Goal: Task Accomplishment & Management: Use online tool/utility

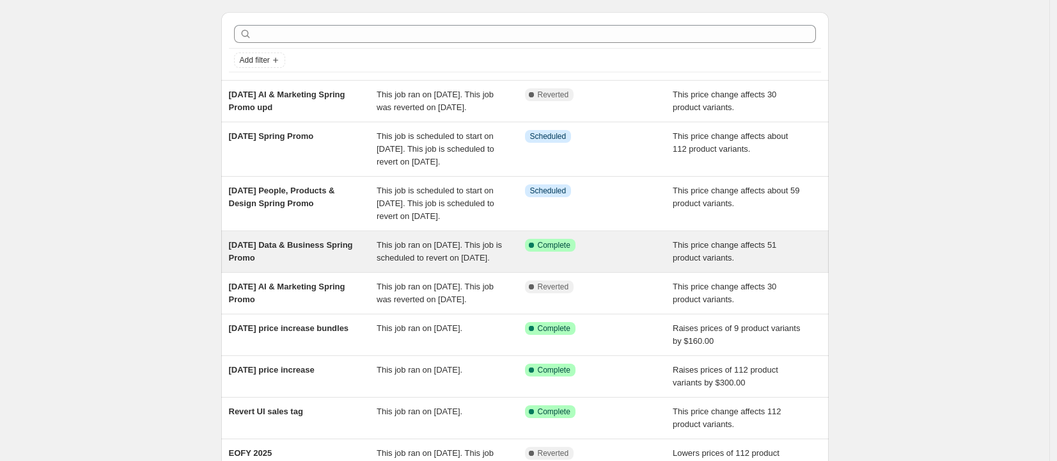
scroll to position [59, 0]
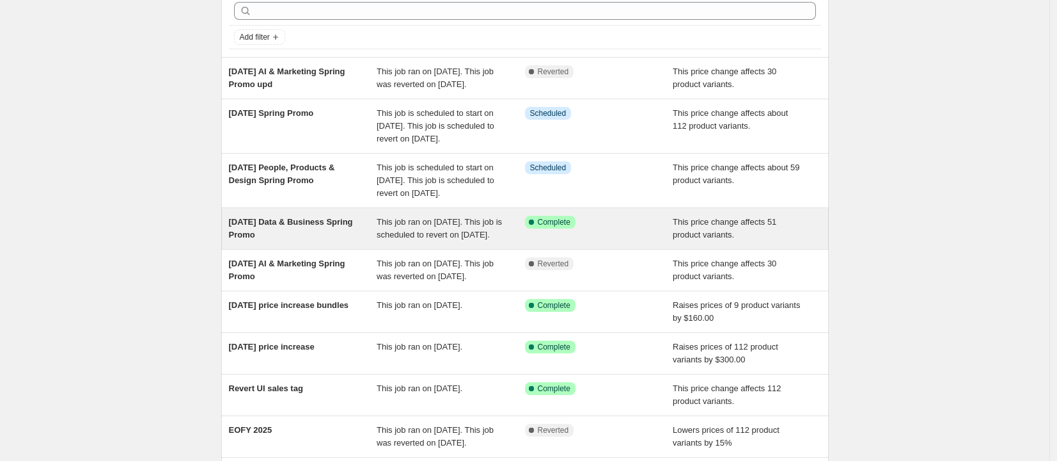
click at [371, 241] on div "[DATE] Data & Business Spring Promo" at bounding box center [303, 229] width 148 height 26
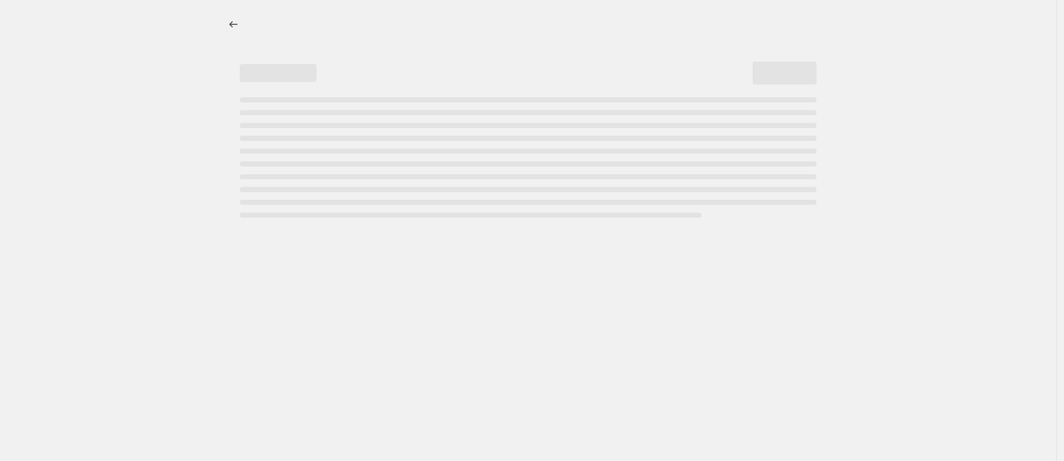
select select "no_change"
select select "remove"
select select "collection"
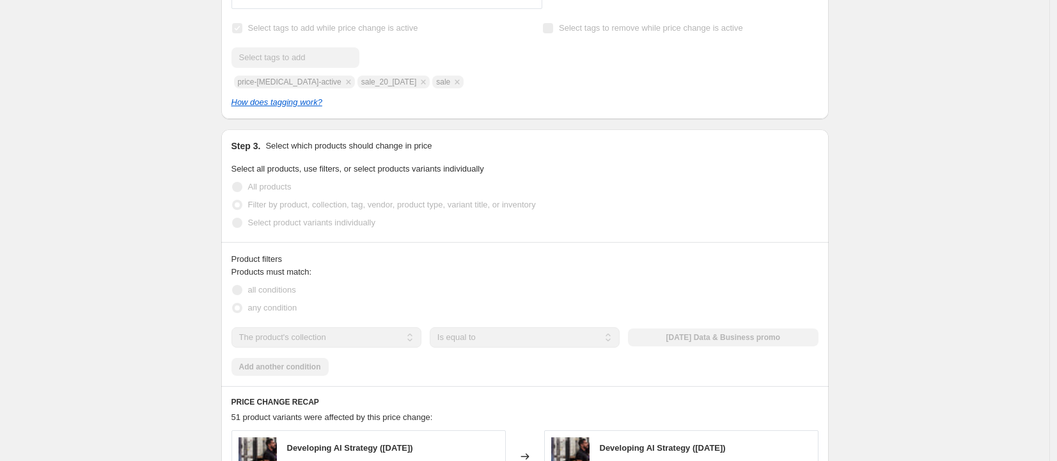
scroll to position [413, 0]
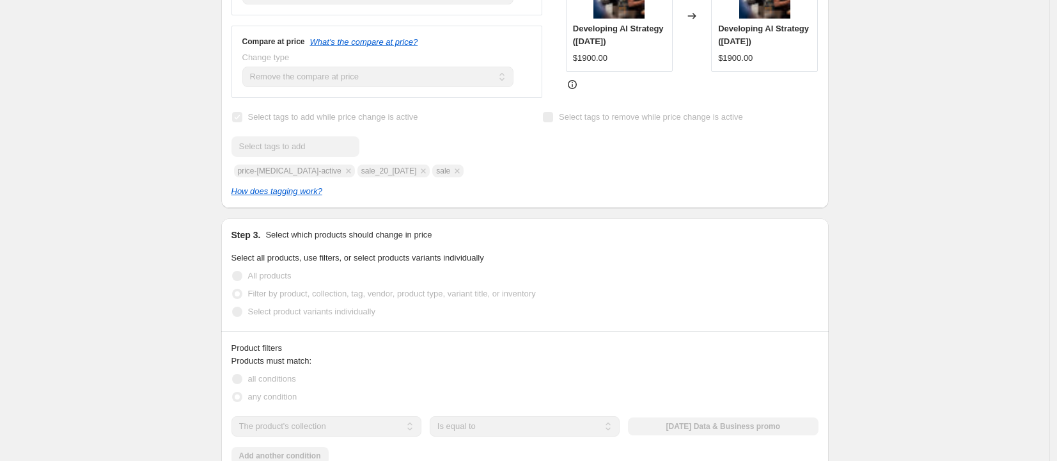
click at [956, 138] on div "29 Sep Data & Business Spring Promo. This page is ready 29 Sep Data & Business …" at bounding box center [525, 410] width 1050 height 1647
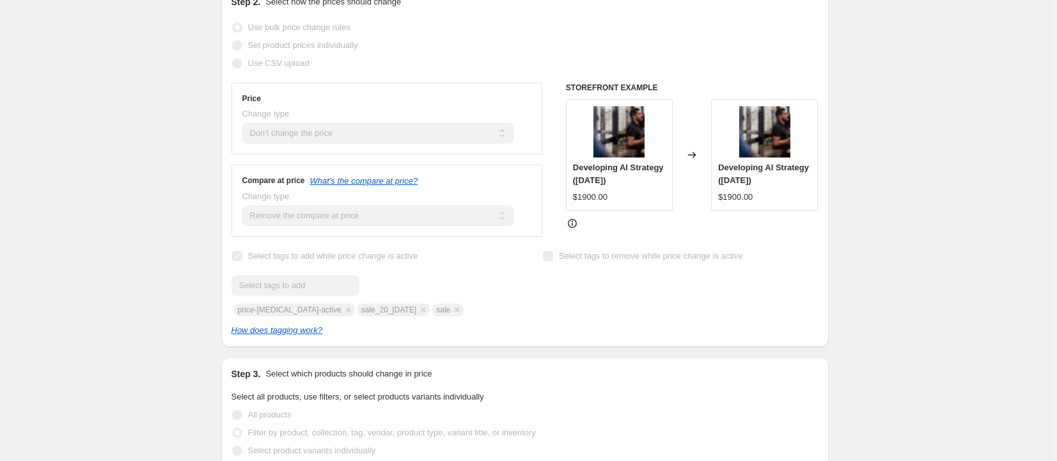
scroll to position [0, 0]
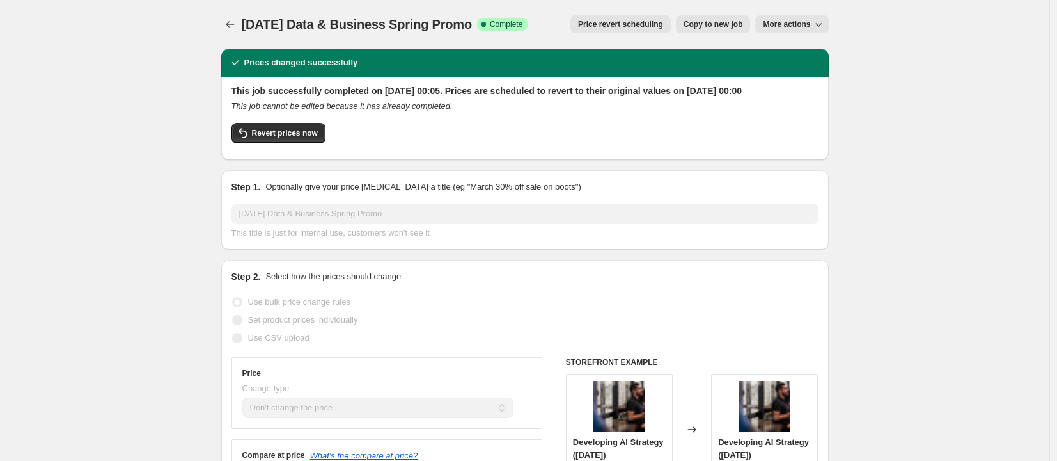
click at [807, 17] on button "More actions" at bounding box center [791, 24] width 73 height 18
click at [716, 24] on span "Copy to new job" at bounding box center [713, 24] width 59 height 10
select select "no_change"
select select "remove"
select select "collection"
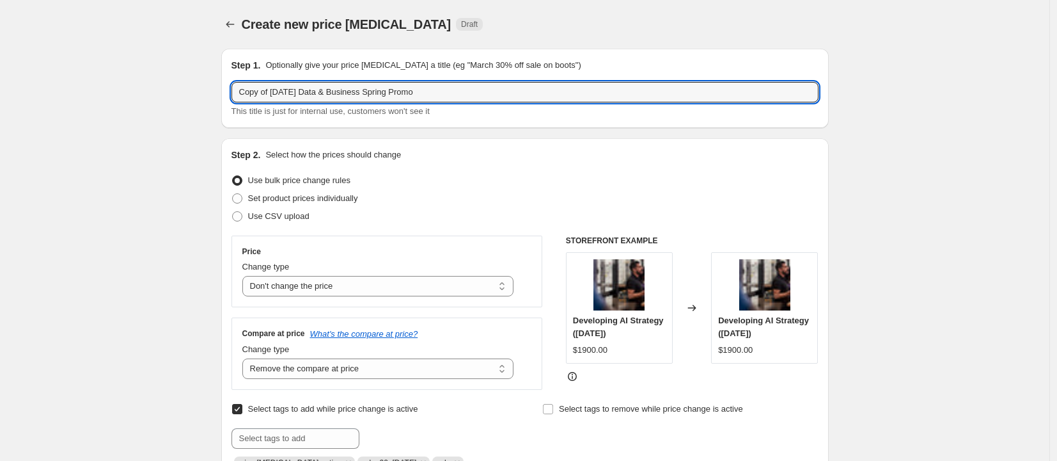
drag, startPoint x: 275, startPoint y: 93, endPoint x: 163, endPoint y: 89, distance: 112.0
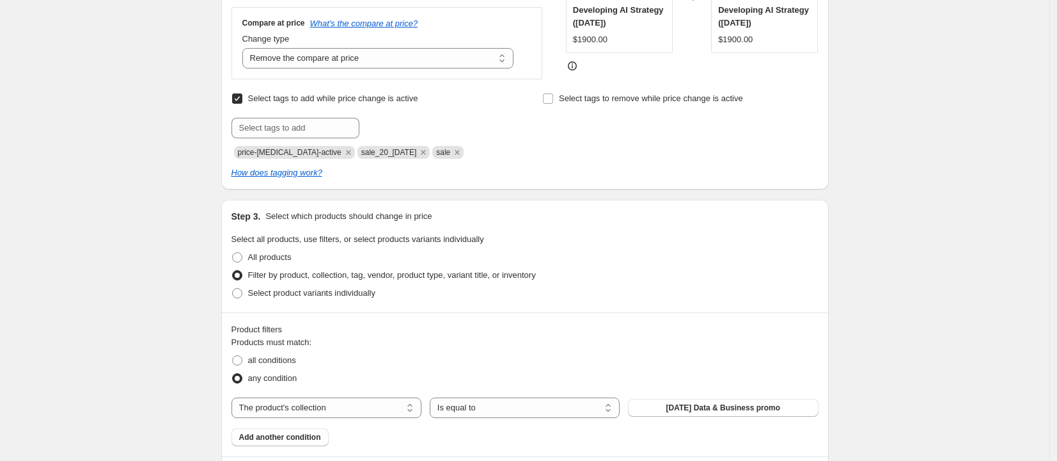
scroll to position [369, 0]
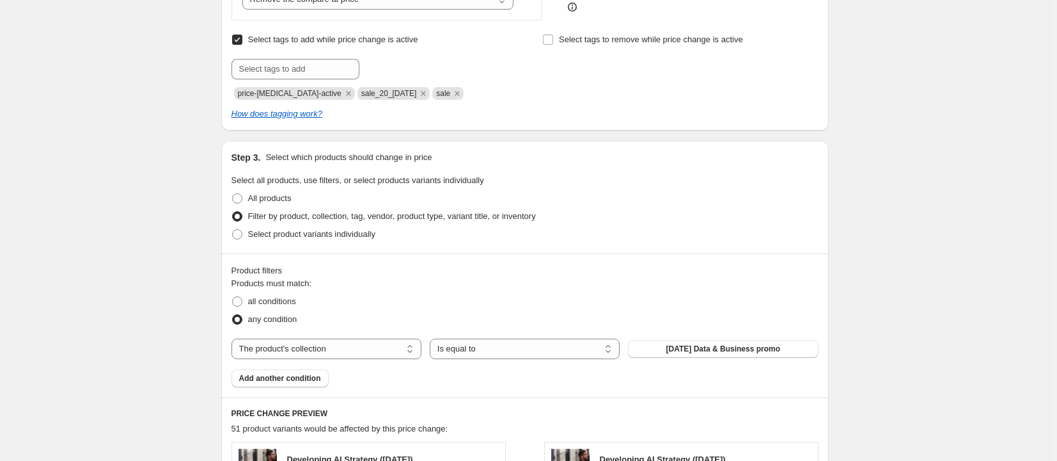
type input "[DATE] Data & Business Spring Promo upd"
click at [404, 98] on span "sale_20_5oct2025" at bounding box center [389, 93] width 56 height 9
copy span "sale_20_5oct2025"
click at [324, 79] on input "text" at bounding box center [296, 69] width 128 height 20
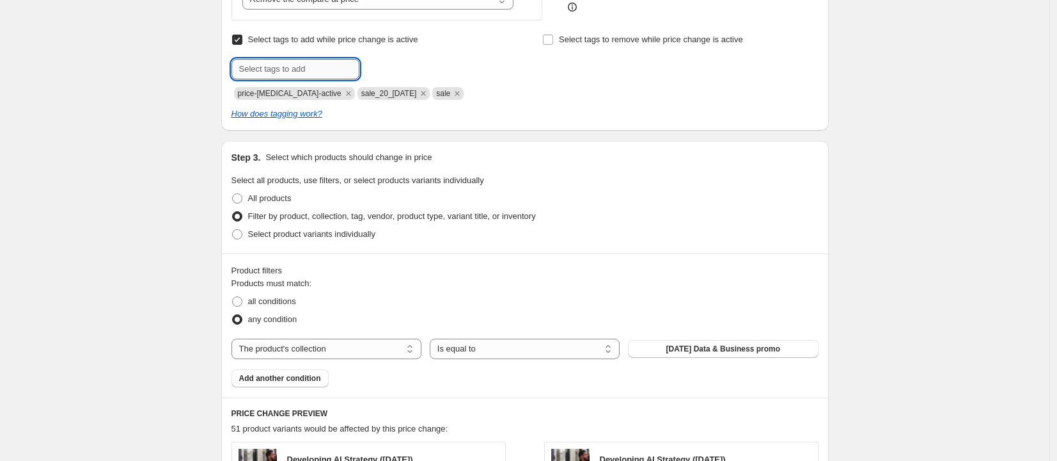
paste input "sale_20_5oct2025"
click at [278, 76] on input "sale_20_5oct2025" at bounding box center [296, 69] width 128 height 20
type input "sale_20_[DATE]"
click at [432, 77] on button "Add sale_20_05oc..." at bounding box center [407, 68] width 88 height 18
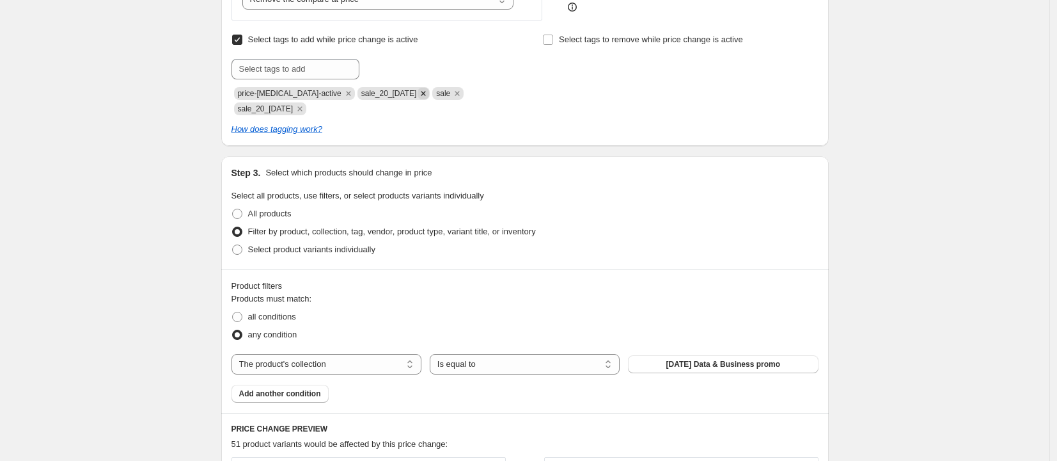
click at [425, 99] on icon "Remove sale_20_5oct2025" at bounding box center [424, 94] width 12 height 12
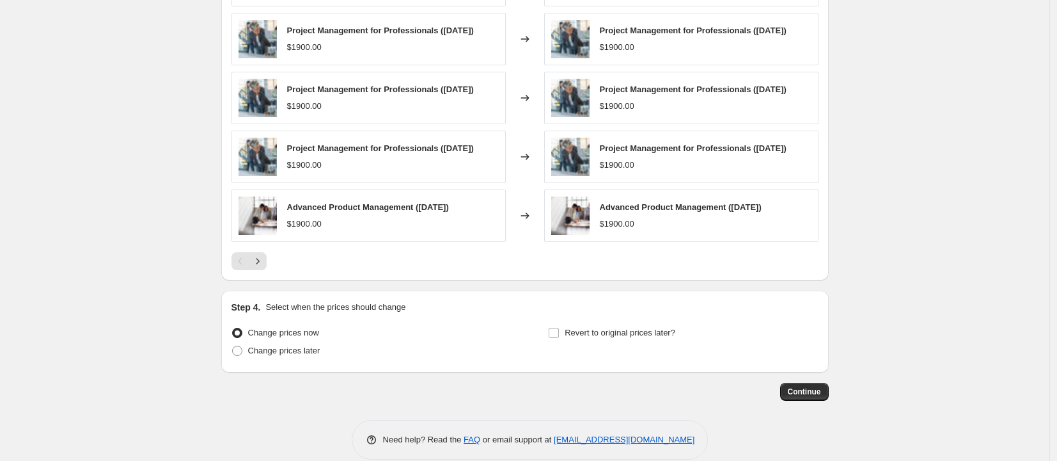
scroll to position [889, 0]
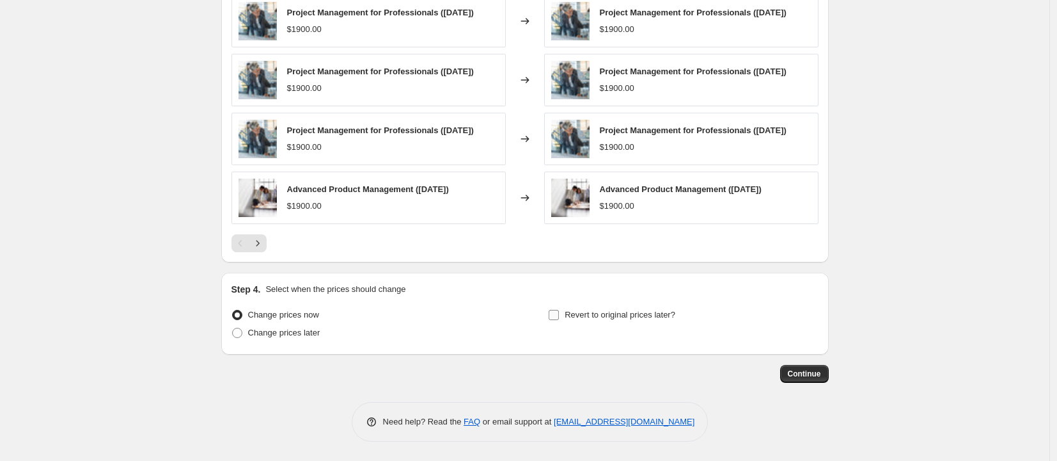
click at [568, 315] on span "Revert to original prices later?" at bounding box center [620, 315] width 111 height 10
click at [559, 315] on input "Revert to original prices later?" at bounding box center [554, 315] width 10 height 10
checkbox input "true"
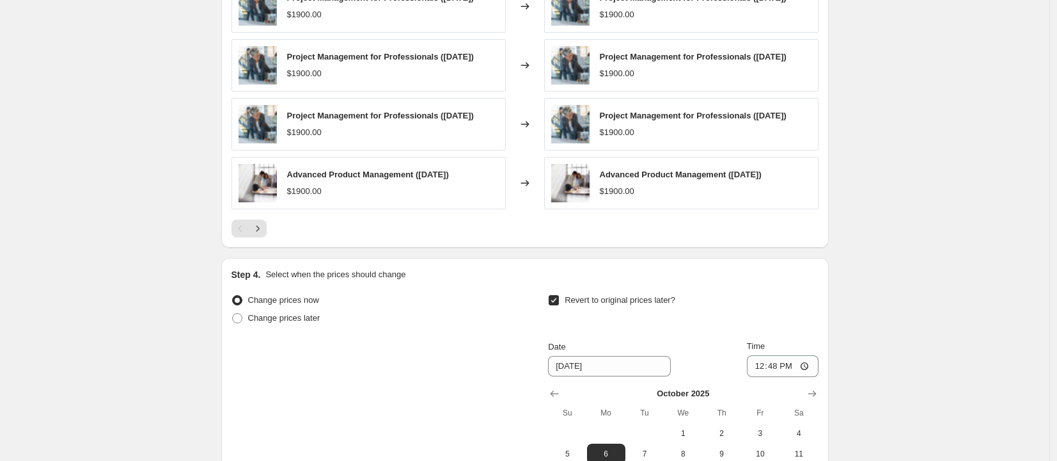
scroll to position [1108, 0]
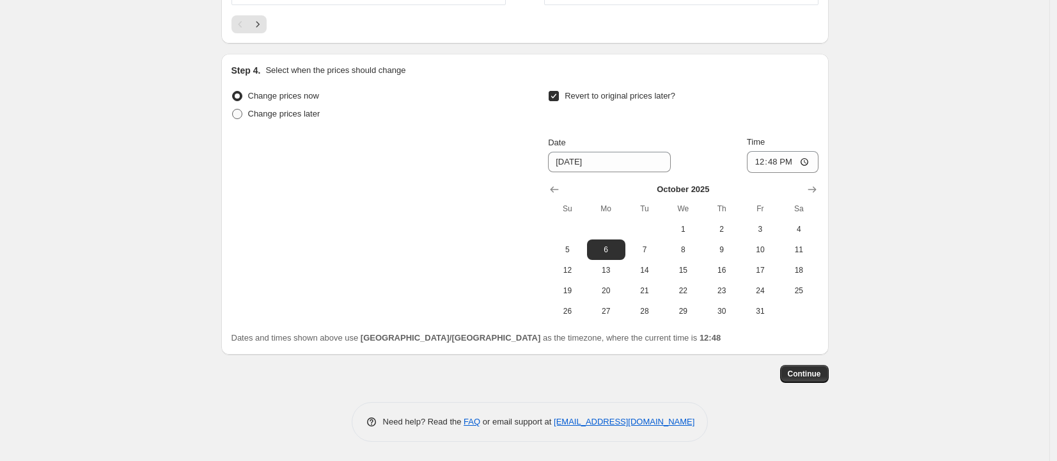
click at [287, 112] on span "Change prices later" at bounding box center [284, 114] width 72 height 10
click at [233, 109] on input "Change prices later" at bounding box center [232, 109] width 1 height 1
radio input "true"
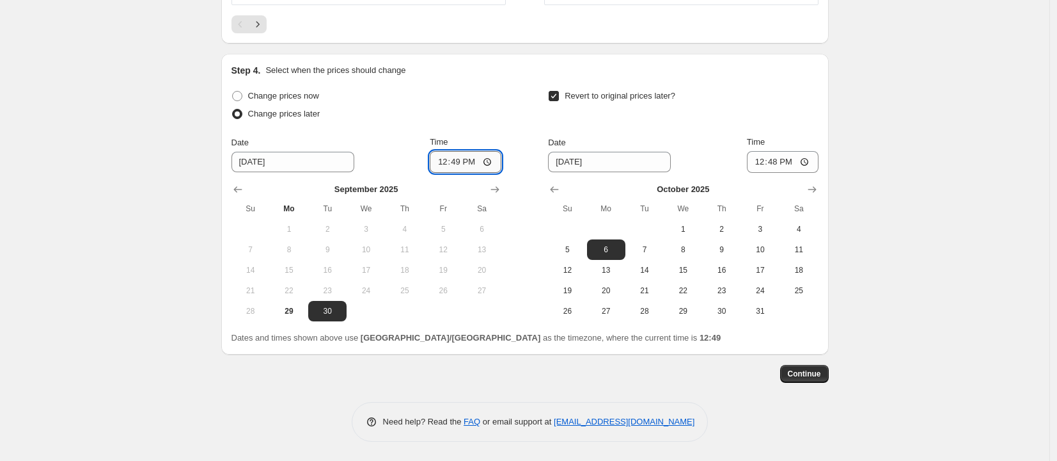
click at [460, 160] on input "12:49" at bounding box center [466, 162] width 72 height 22
type input "12:52"
click at [294, 310] on span "29" at bounding box center [289, 311] width 28 height 10
type input "[DATE]"
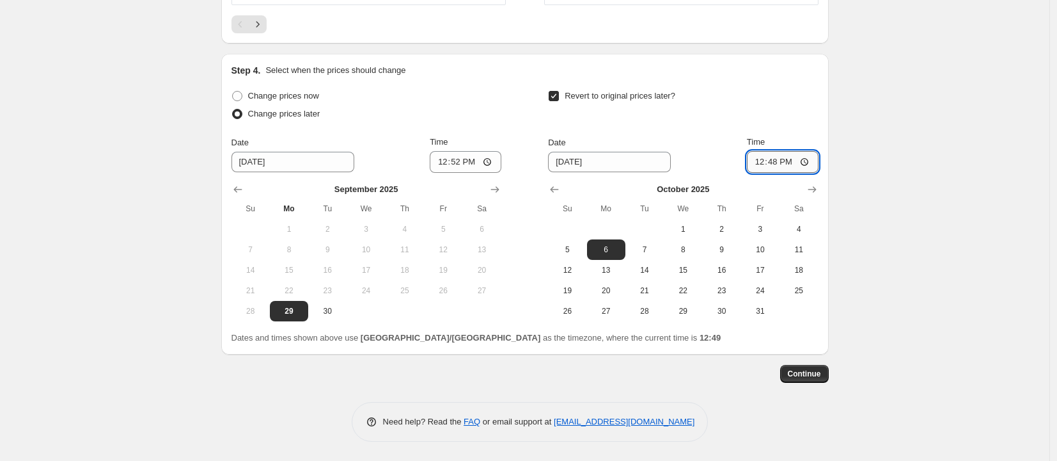
click at [770, 164] on input "12:48" at bounding box center [783, 162] width 72 height 22
click at [787, 164] on input "12:00" at bounding box center [783, 162] width 72 height 22
type input "00:00"
click at [809, 163] on input "00:00" at bounding box center [783, 162] width 72 height 22
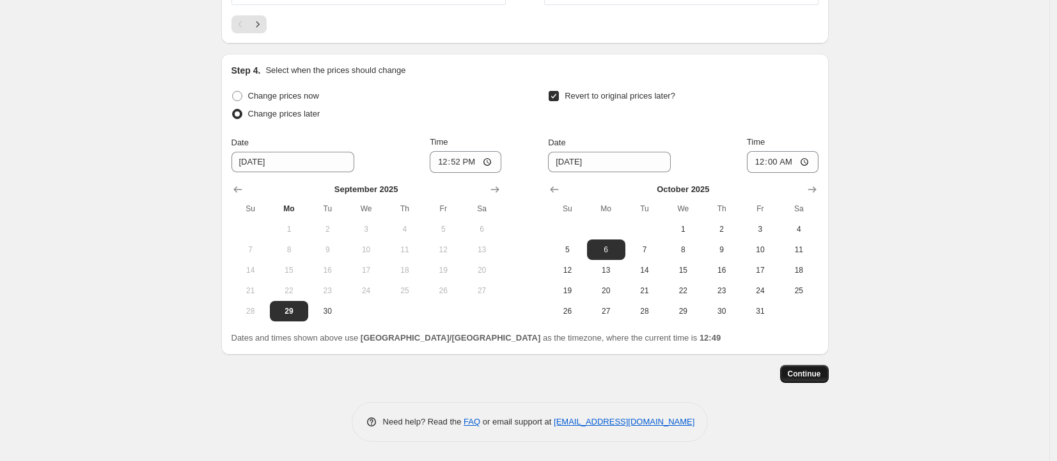
click at [809, 379] on button "Continue" at bounding box center [804, 374] width 49 height 18
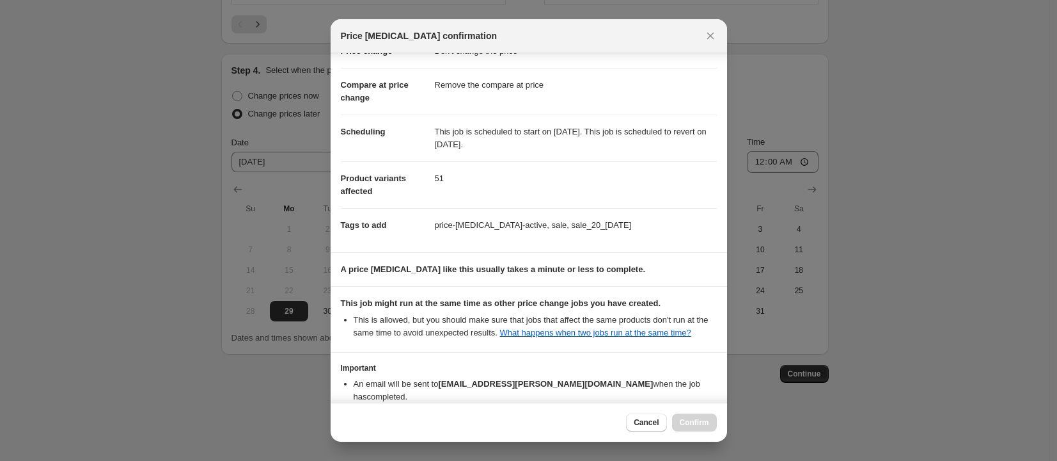
scroll to position [122, 0]
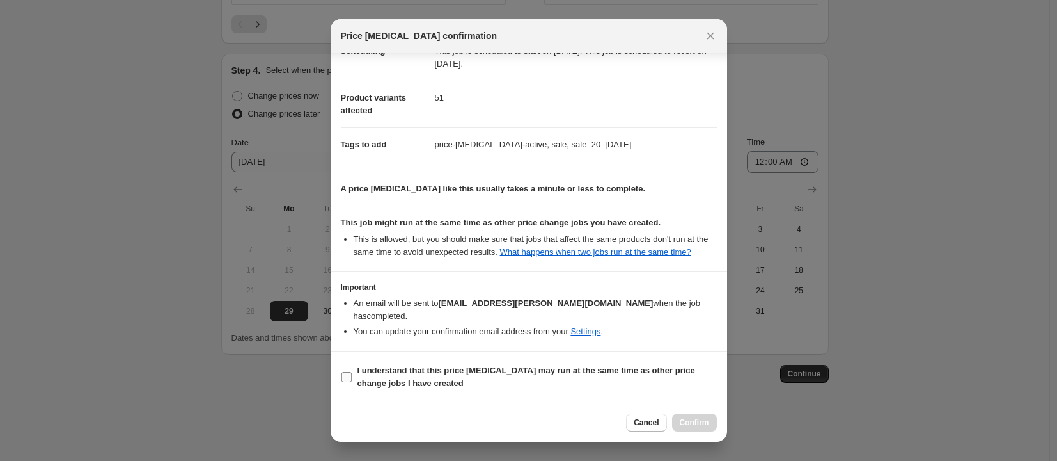
click at [486, 371] on b "I understand that this price change job may run at the same time as other price…" at bounding box center [527, 376] width 338 height 22
click at [352, 372] on input "I understand that this price change job may run at the same time as other price…" at bounding box center [347, 377] width 10 height 10
checkbox input "true"
click at [702, 426] on span "Confirm" at bounding box center [694, 422] width 29 height 10
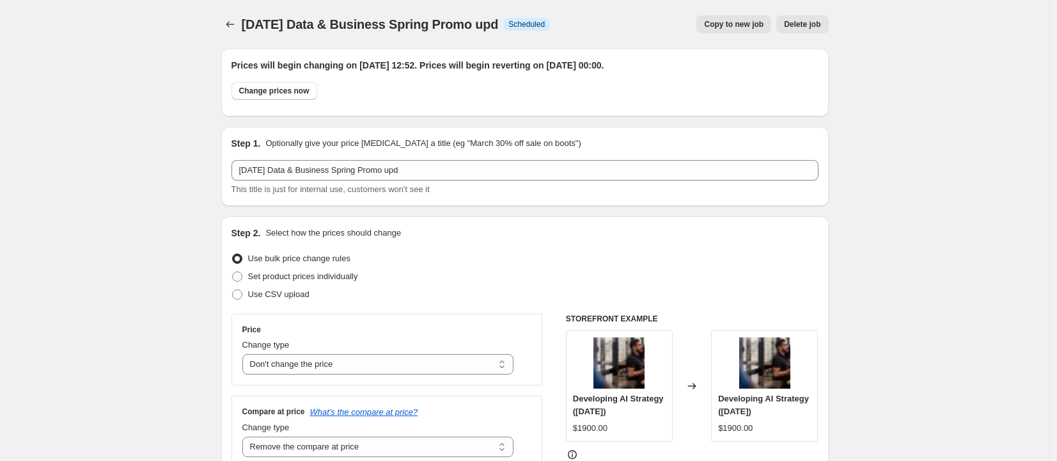
scroll to position [1108, 0]
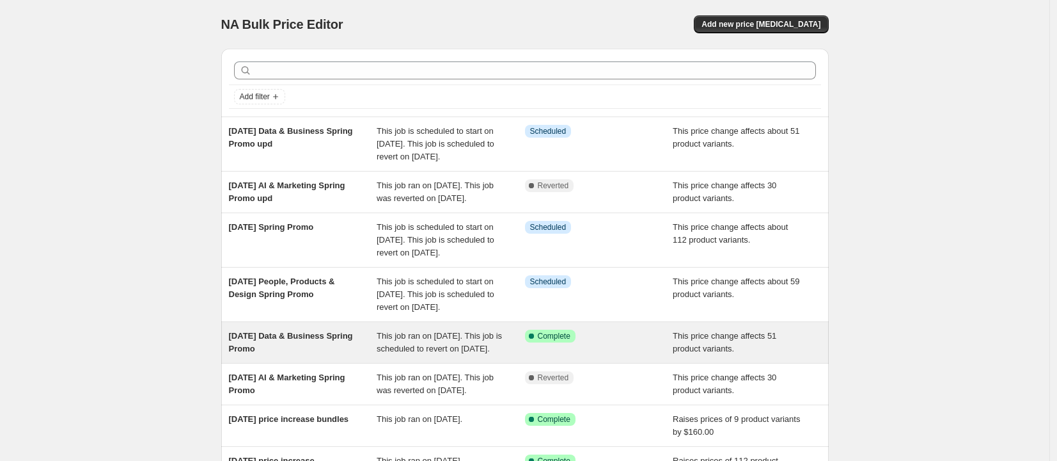
click at [296, 355] on div "[DATE] Data & Business Spring Promo" at bounding box center [303, 342] width 148 height 26
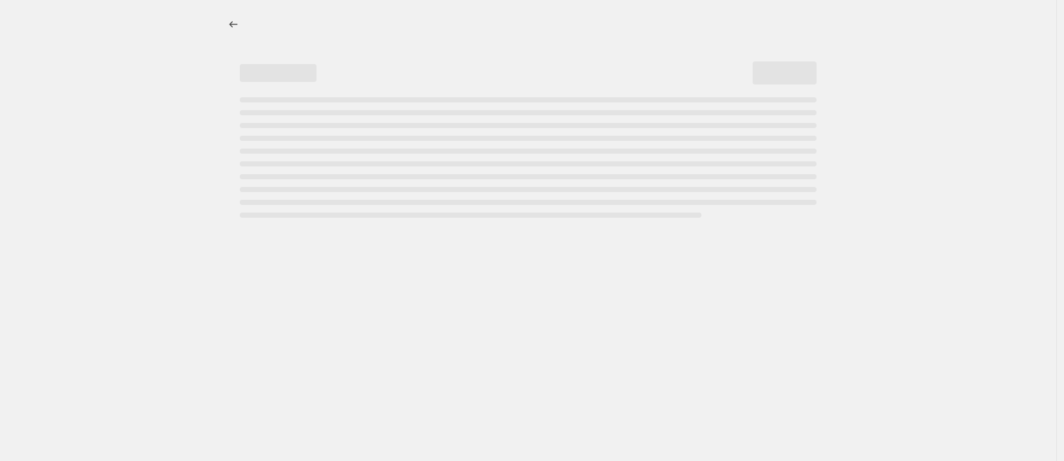
select select "no_change"
select select "remove"
select select "collection"
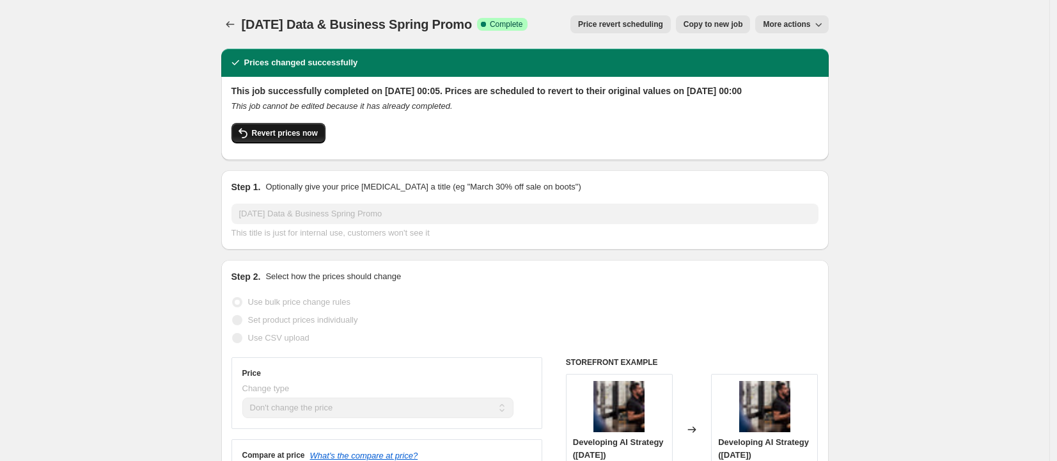
click at [299, 138] on button "Revert prices now" at bounding box center [279, 133] width 94 height 20
checkbox input "false"
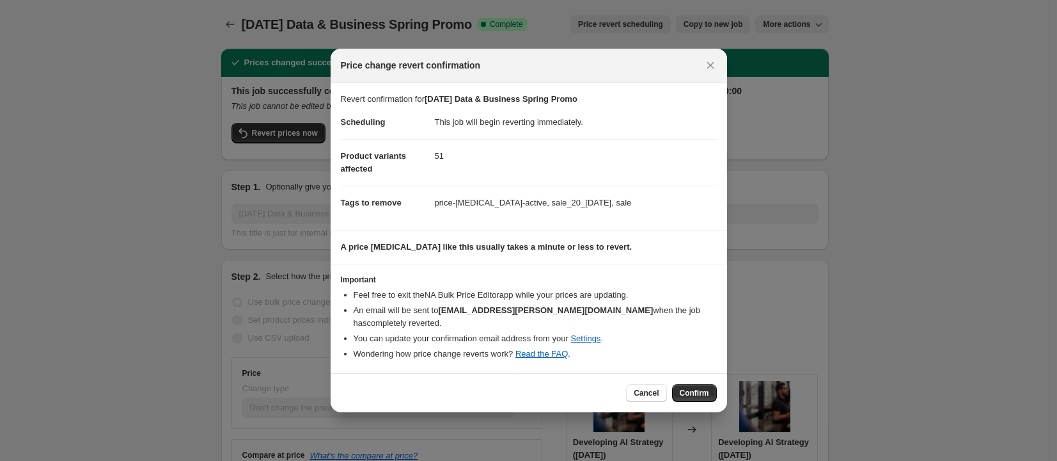
click at [723, 386] on div "Cancel Confirm" at bounding box center [529, 392] width 397 height 39
click at [706, 391] on span "Confirm" at bounding box center [694, 393] width 29 height 10
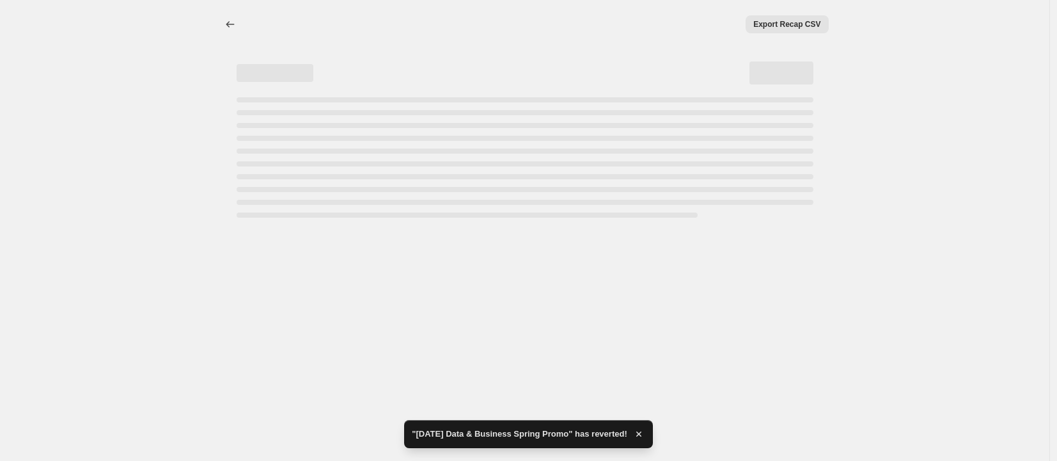
select select "no_change"
select select "remove"
select select "collection"
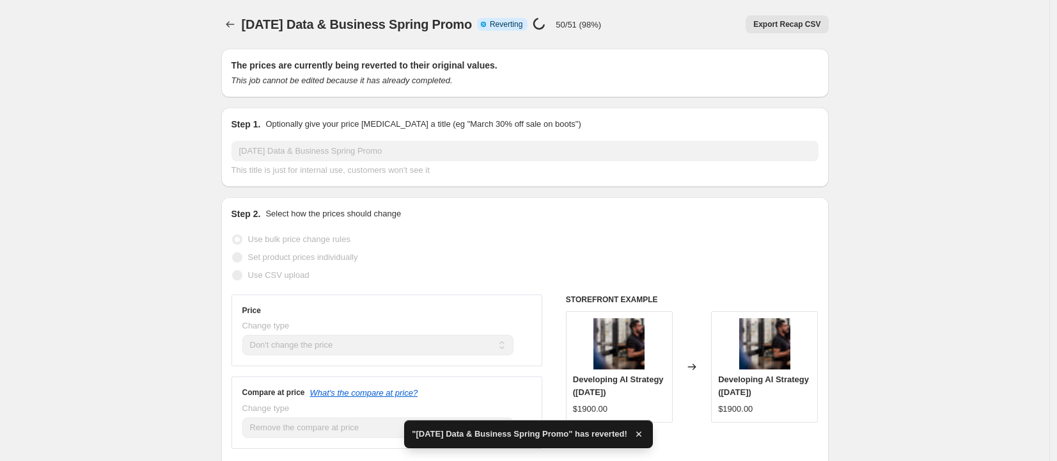
checkbox input "true"
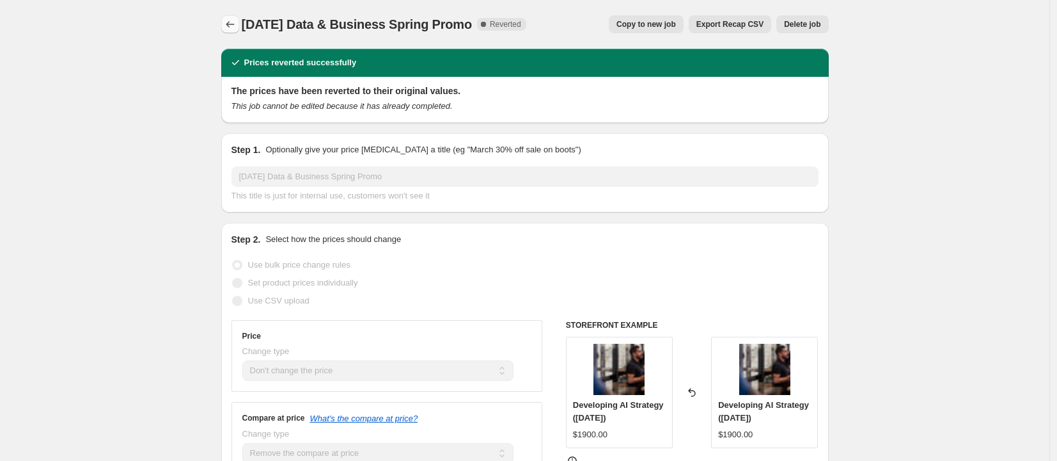
click at [227, 26] on icon "Price change jobs" at bounding box center [230, 24] width 13 height 13
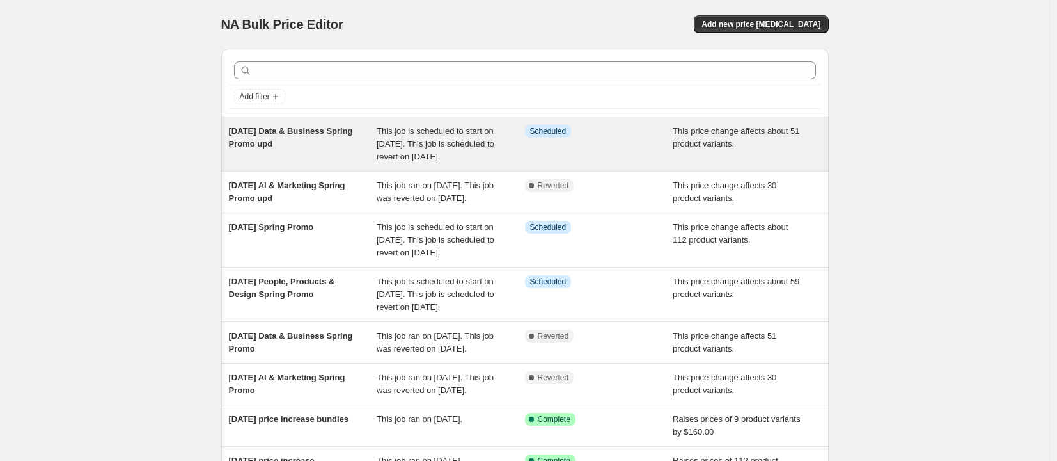
click at [335, 125] on div "[DATE] Data & Business Spring Promo upd" at bounding box center [303, 144] width 148 height 38
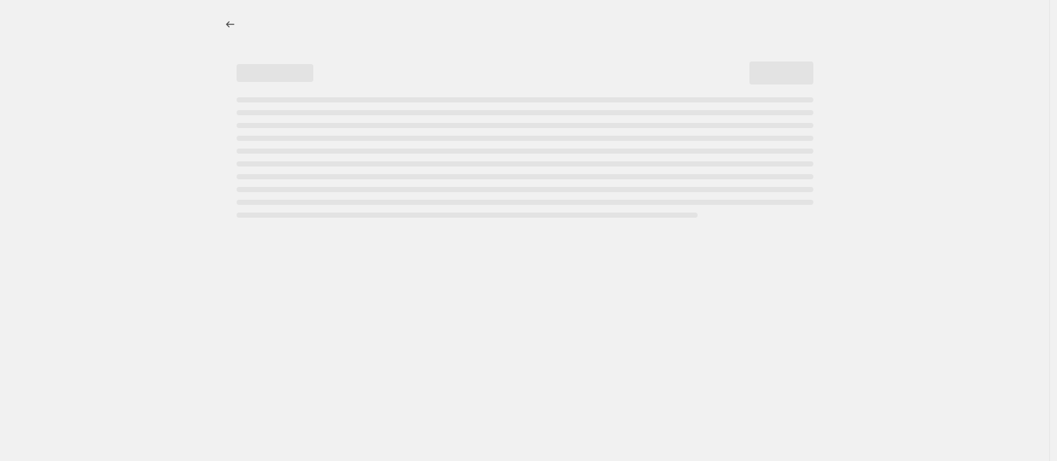
select select "no_change"
select select "remove"
select select "collection"
select select "no_change"
select select "remove"
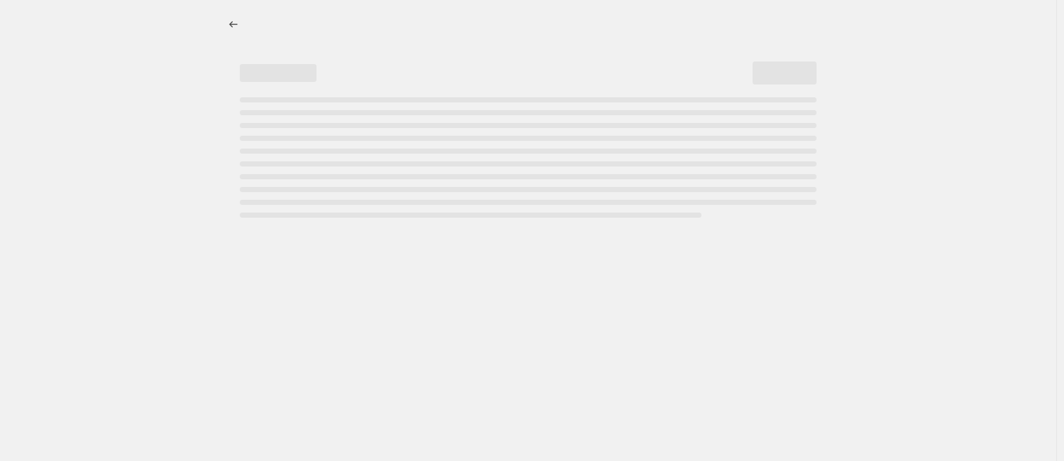
select select "collection"
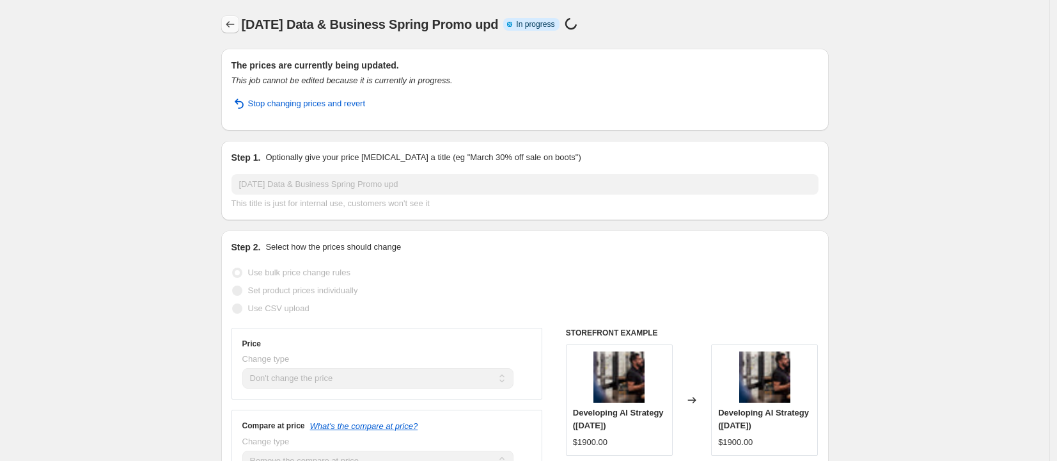
click at [237, 30] on icon "Price change jobs" at bounding box center [230, 24] width 13 height 13
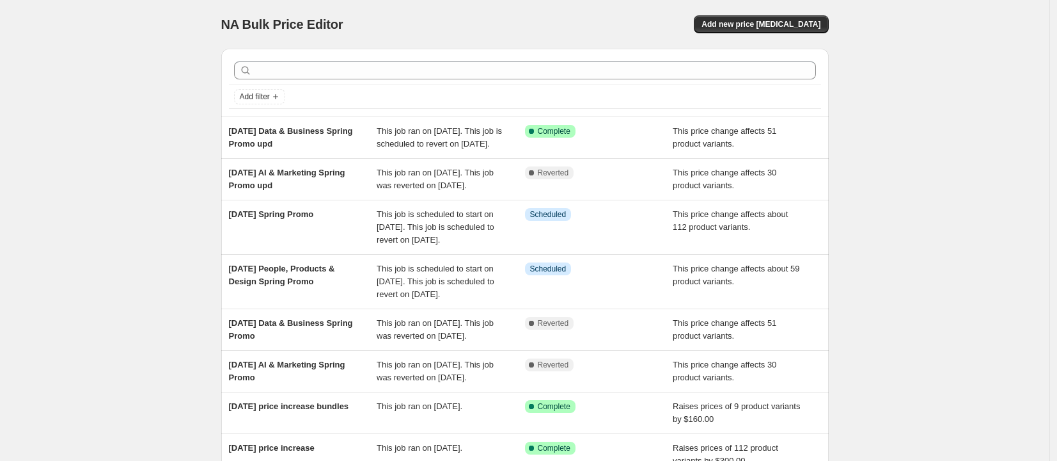
click at [113, 83] on div "NA Bulk Price Editor. This page is ready NA Bulk Price Editor Add new price [ME…" at bounding box center [525, 342] width 1050 height 684
click at [118, 188] on div "NA Bulk Price Editor. This page is ready NA Bulk Price Editor Add new price [ME…" at bounding box center [525, 342] width 1050 height 684
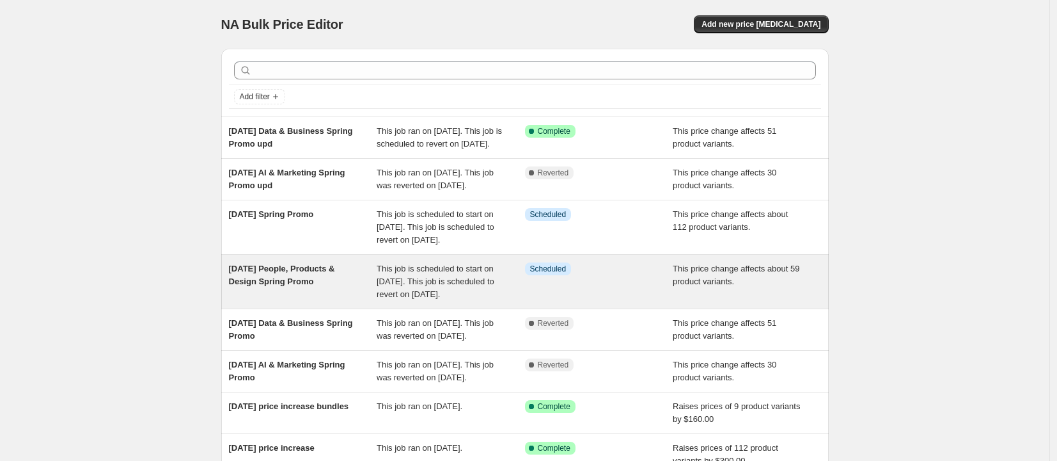
click at [265, 286] on span "[DATE] People, Products & Design Spring Promo" at bounding box center [282, 275] width 106 height 22
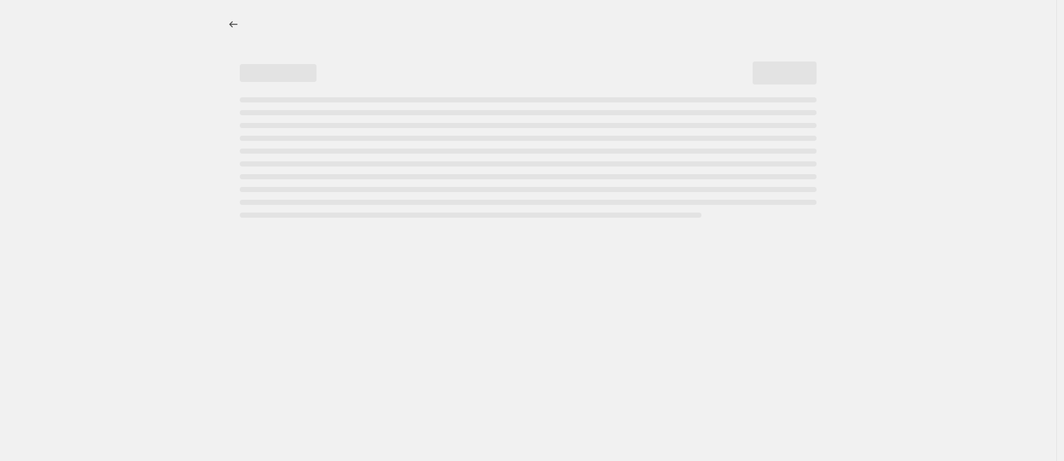
select select "no_change"
select select "remove"
select select "collection"
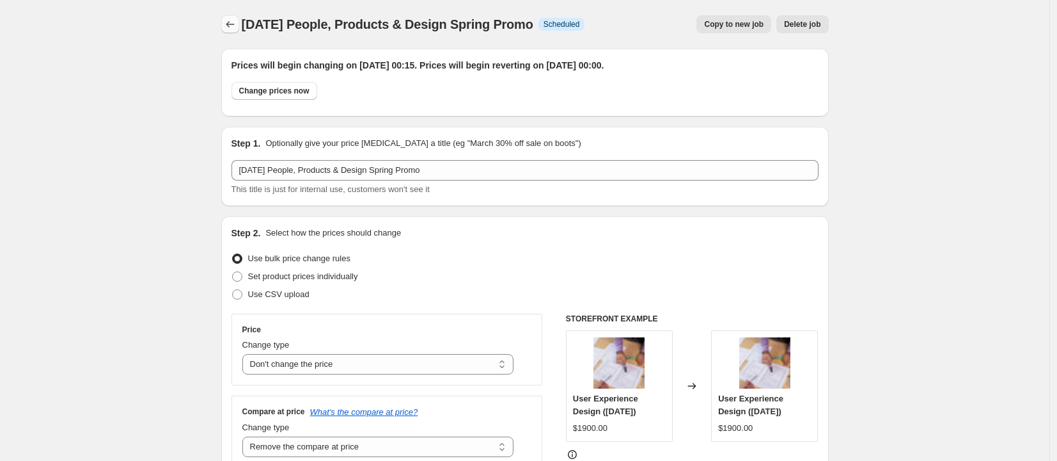
click at [237, 23] on icon "Price change jobs" at bounding box center [230, 24] width 13 height 13
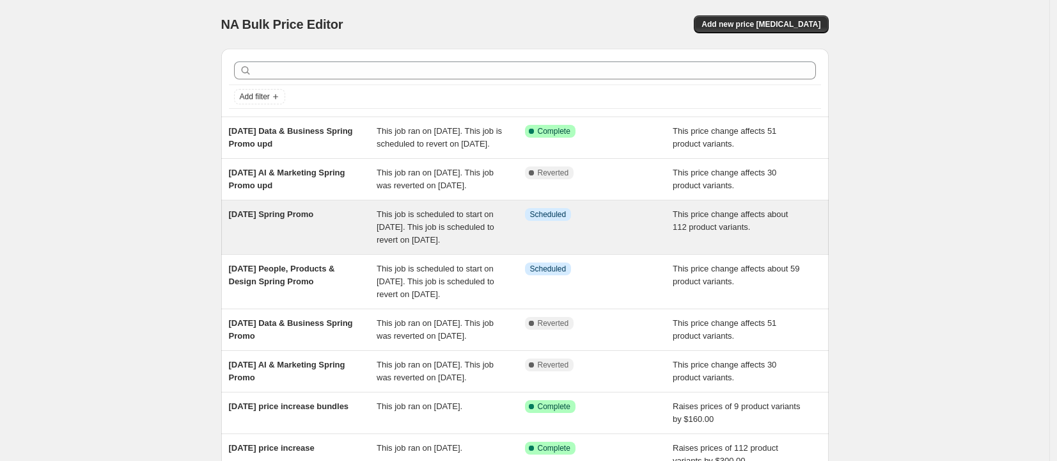
click at [324, 246] on div "[DATE] Spring Promo" at bounding box center [303, 227] width 148 height 38
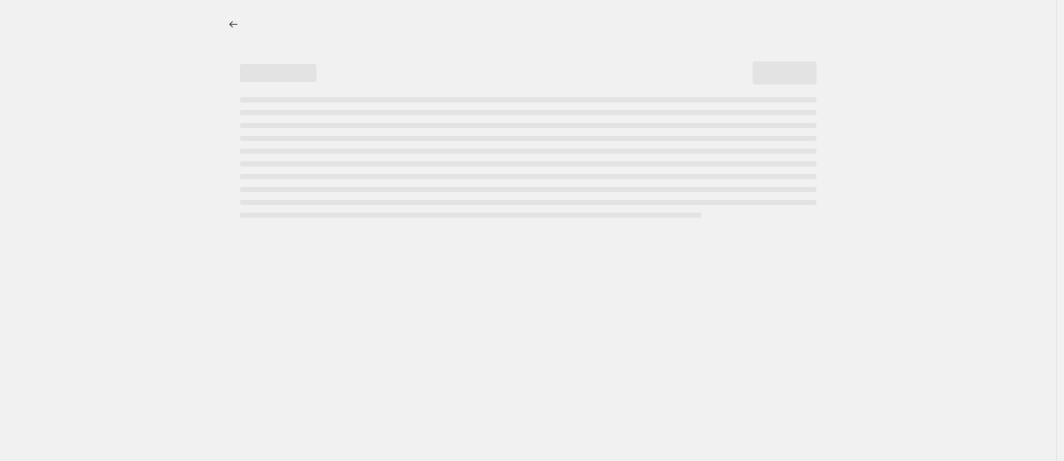
select select "no_change"
select select "remove"
select select "collection"
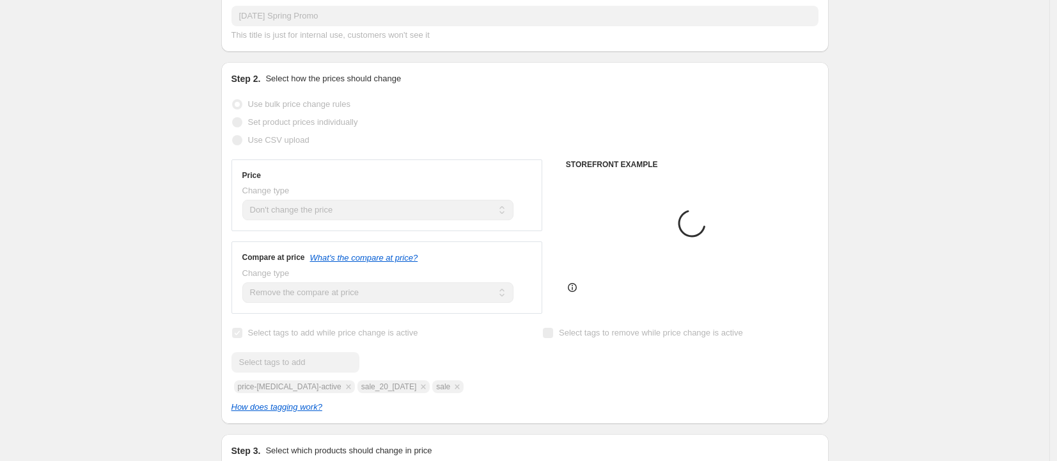
scroll to position [426, 0]
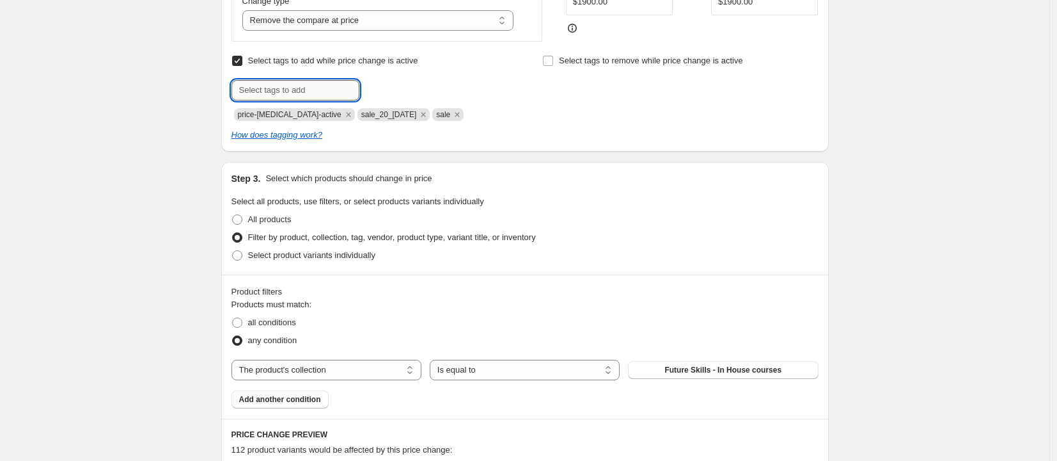
click at [308, 99] on input "text" at bounding box center [296, 90] width 128 height 20
click at [383, 113] on span "sale_20_[DATE]" at bounding box center [389, 114] width 56 height 13
click at [381, 119] on span "sale_20_[DATE]" at bounding box center [389, 114] width 56 height 9
copy span "sale_20_[DATE]"
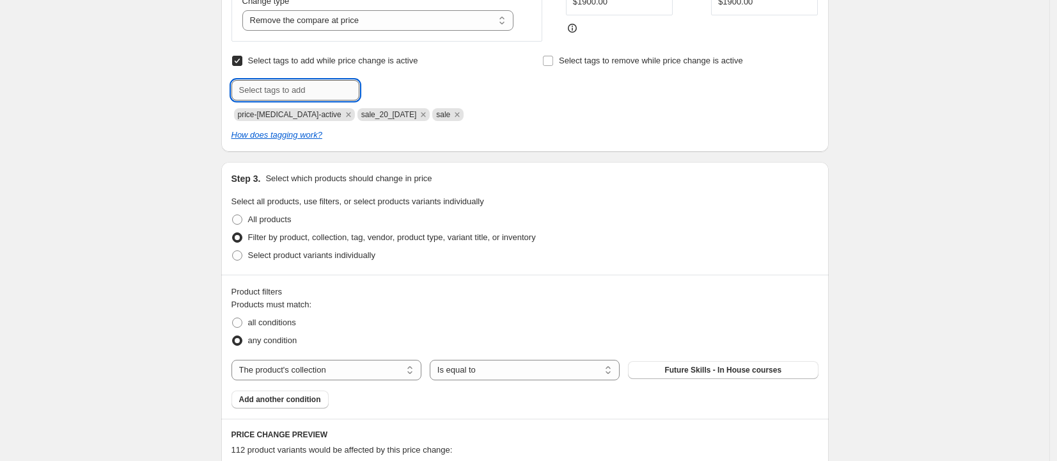
click at [304, 100] on input "text" at bounding box center [296, 90] width 128 height 20
paste input "sale_20_[DATE]"
click at [280, 95] on input "sale_20_[DATE]" at bounding box center [296, 90] width 128 height 20
type input "sale_20_[DATE]"
click at [424, 89] on button "Add sale_20_03no..." at bounding box center [407, 89] width 89 height 18
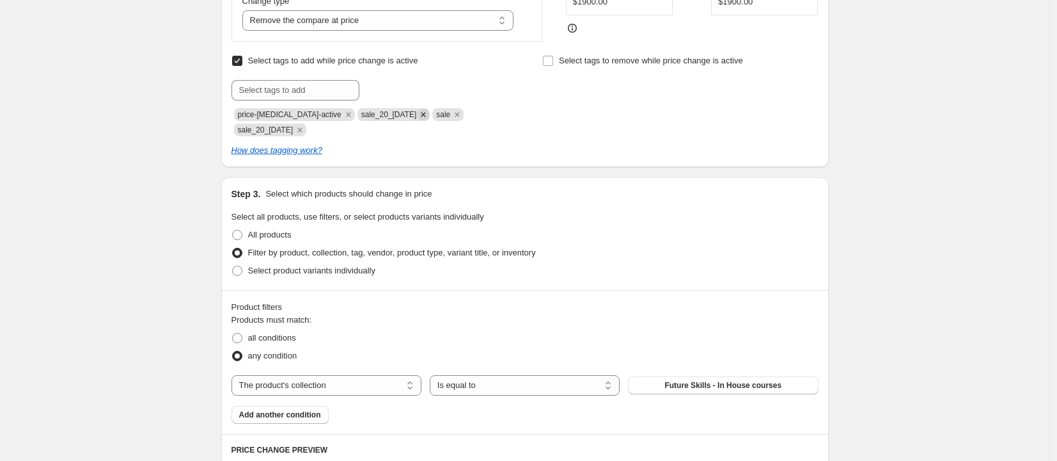
click at [423, 120] on icon "Remove sale_20_3nov2025" at bounding box center [424, 115] width 12 height 12
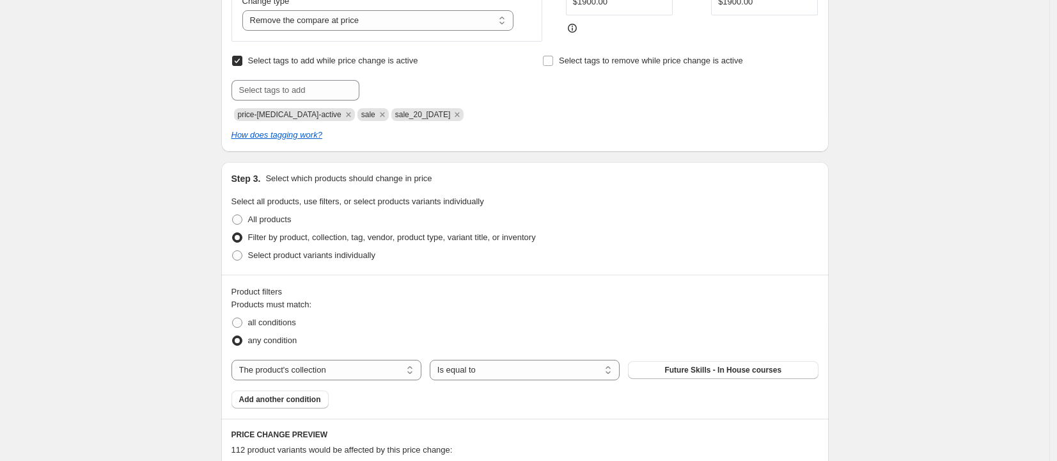
scroll to position [1198, 0]
